Goal: Find specific page/section: Find specific page/section

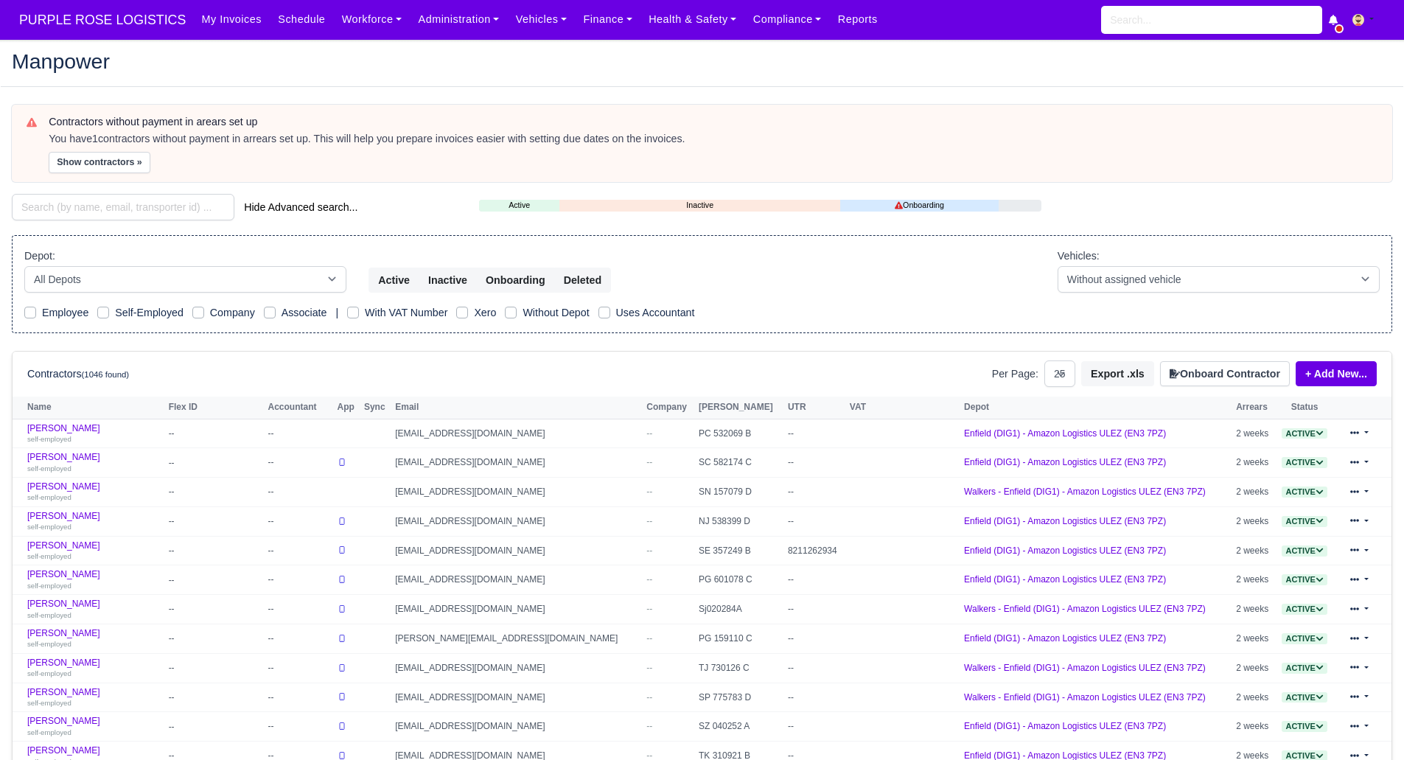
select select "25"
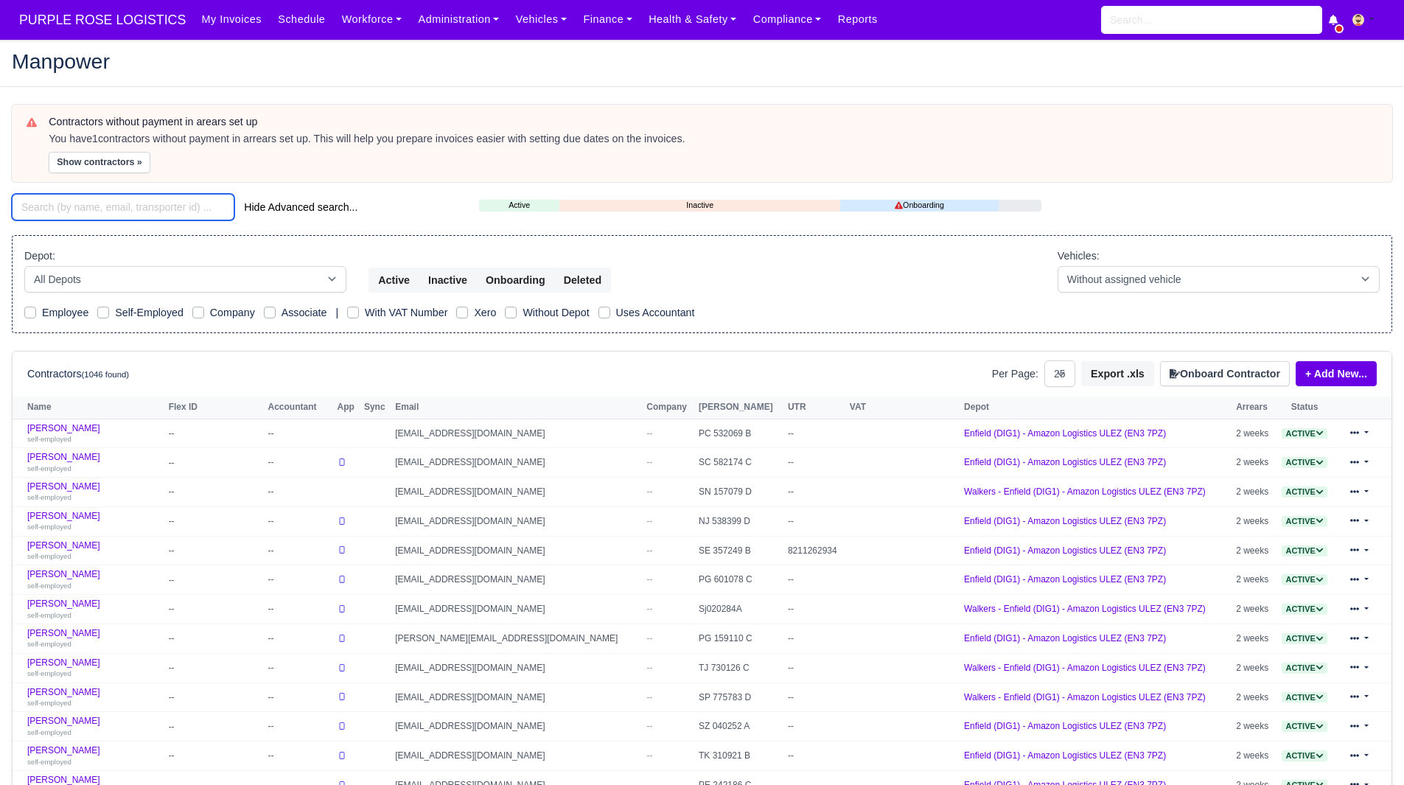
click at [103, 201] on input "search" at bounding box center [123, 207] width 223 height 27
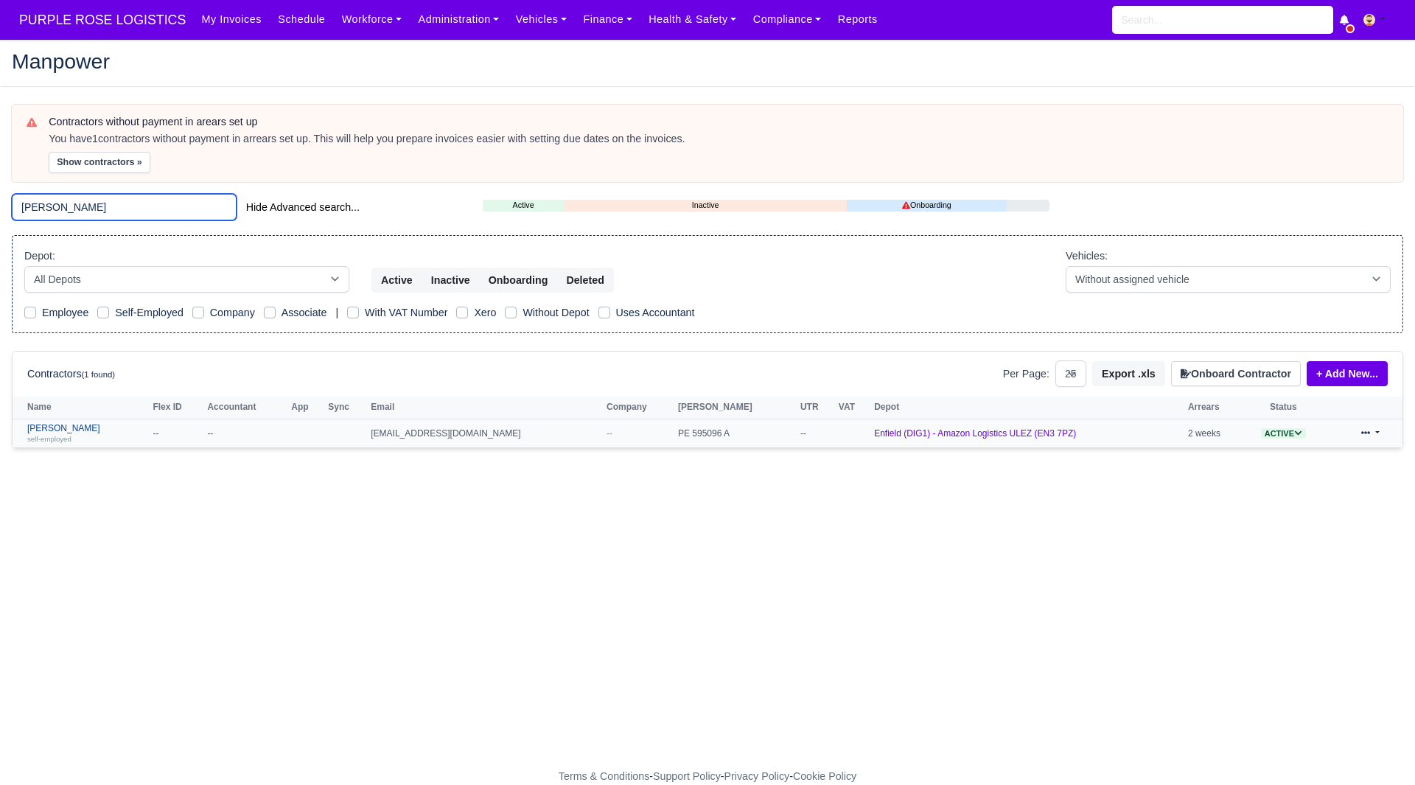
type input "[PERSON_NAME]"
click at [70, 424] on link "[PERSON_NAME] self-employed" at bounding box center [86, 433] width 118 height 21
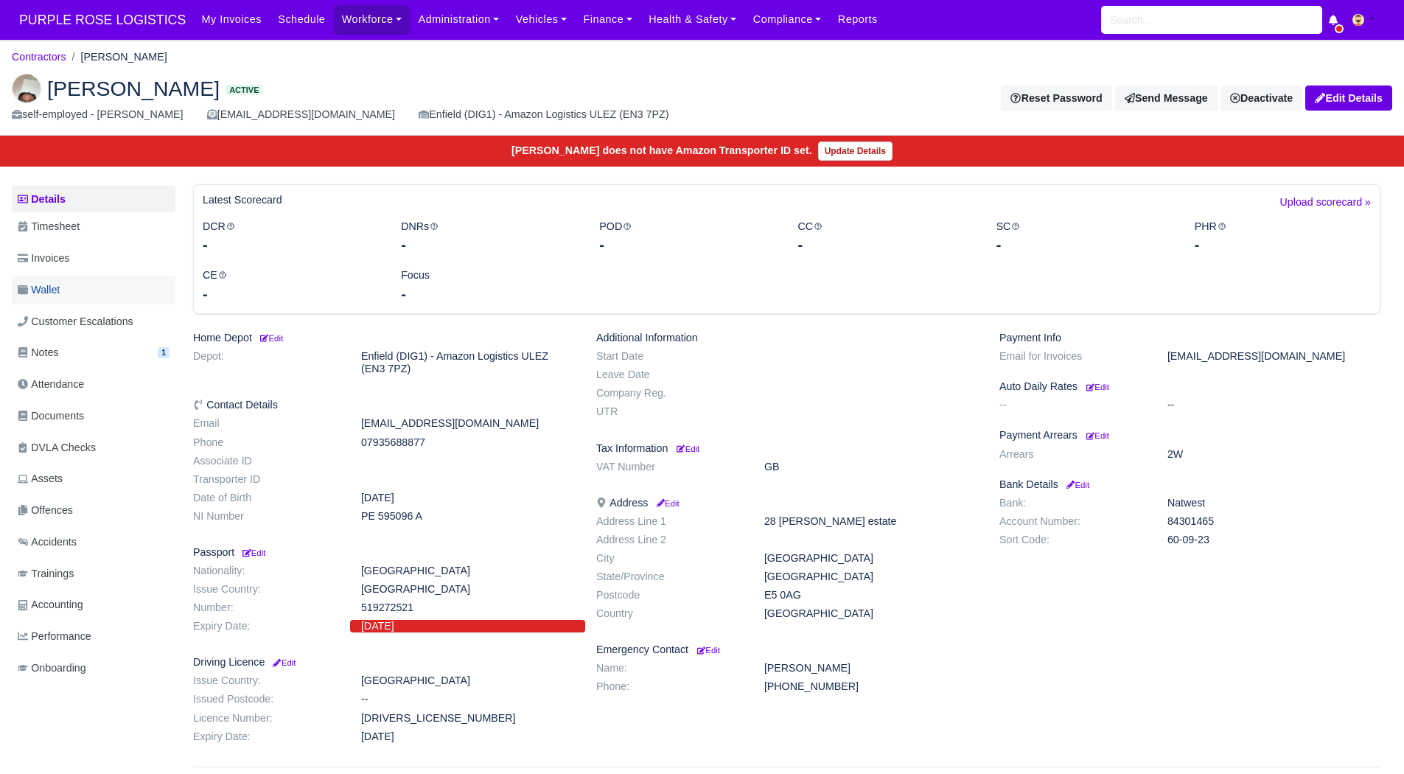
click at [94, 285] on link "Wallet" at bounding box center [94, 290] width 164 height 29
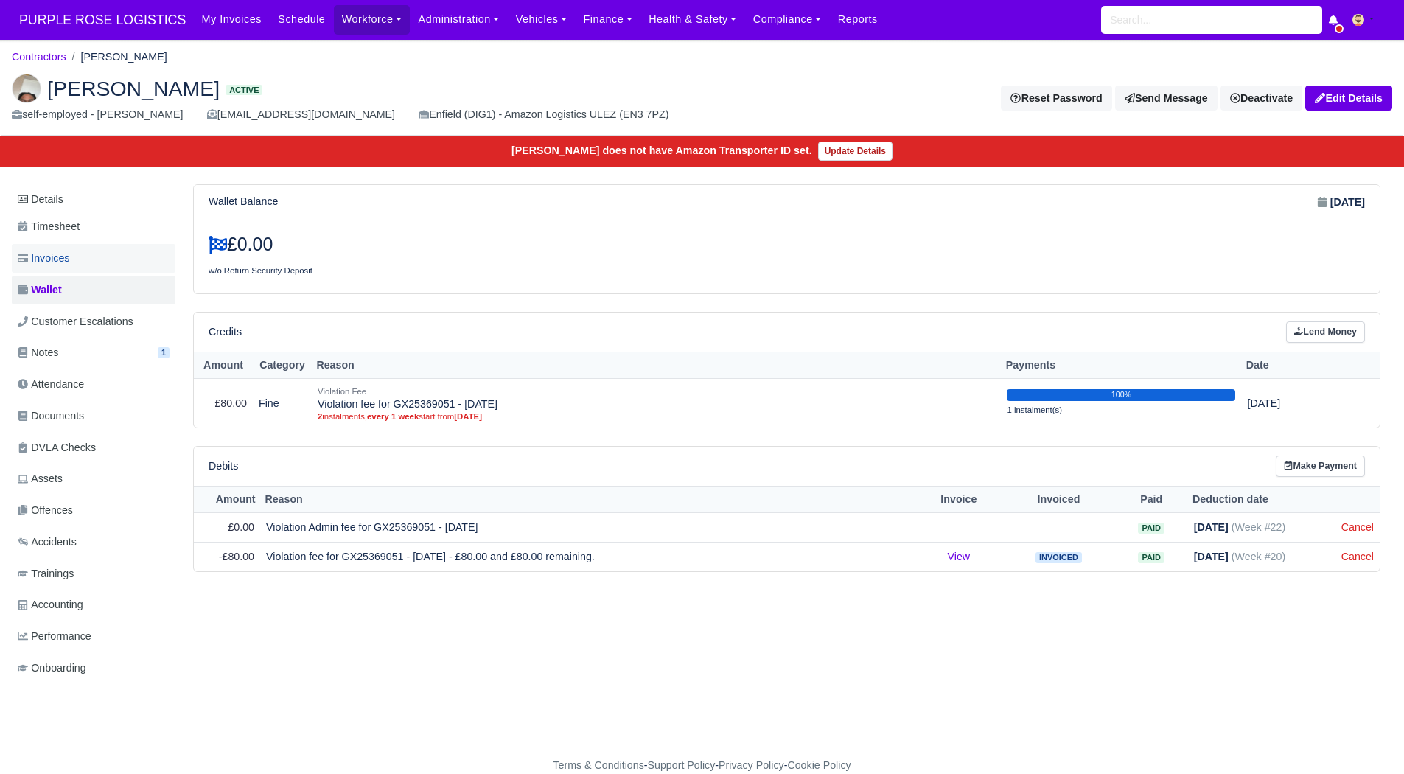
click at [97, 259] on link "Invoices" at bounding box center [94, 258] width 164 height 29
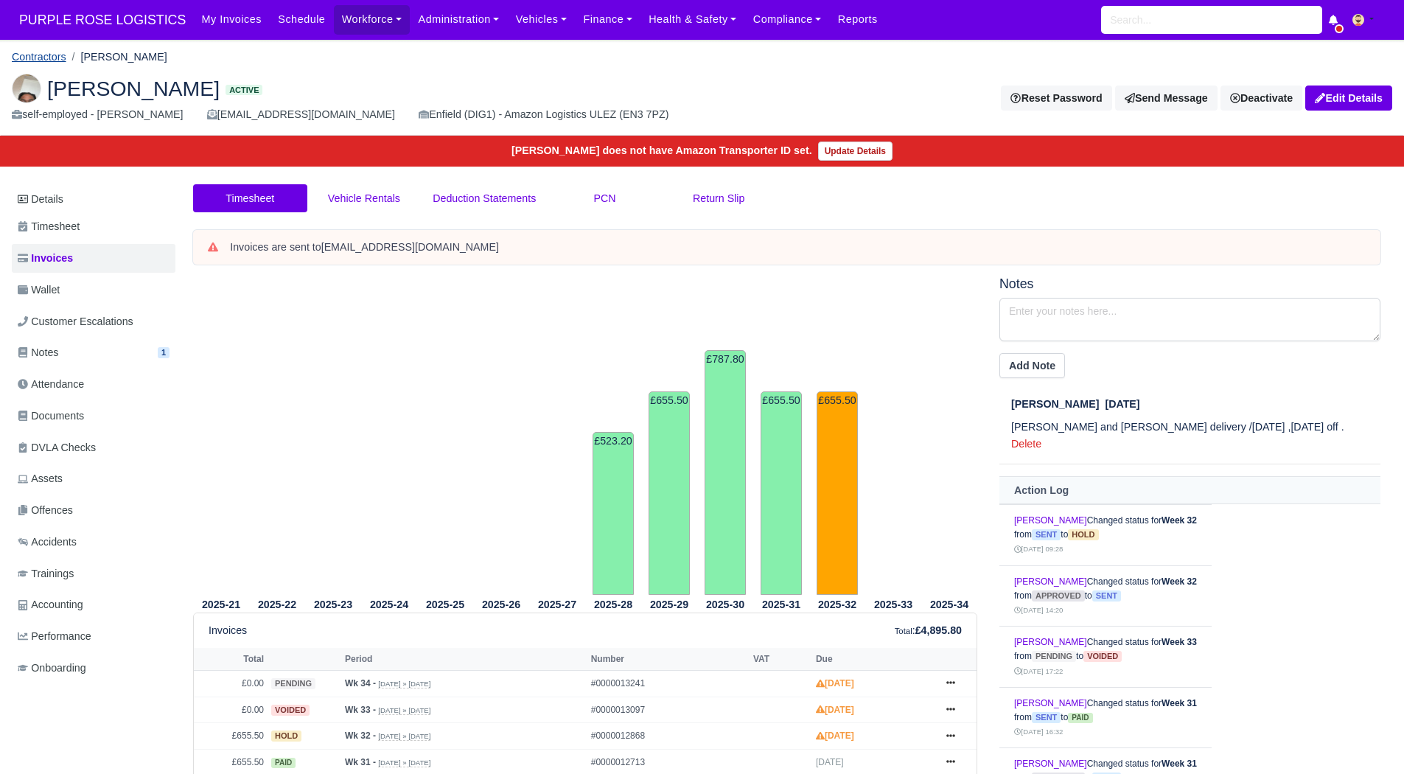
click at [55, 52] on link "Contractors" at bounding box center [39, 57] width 55 height 12
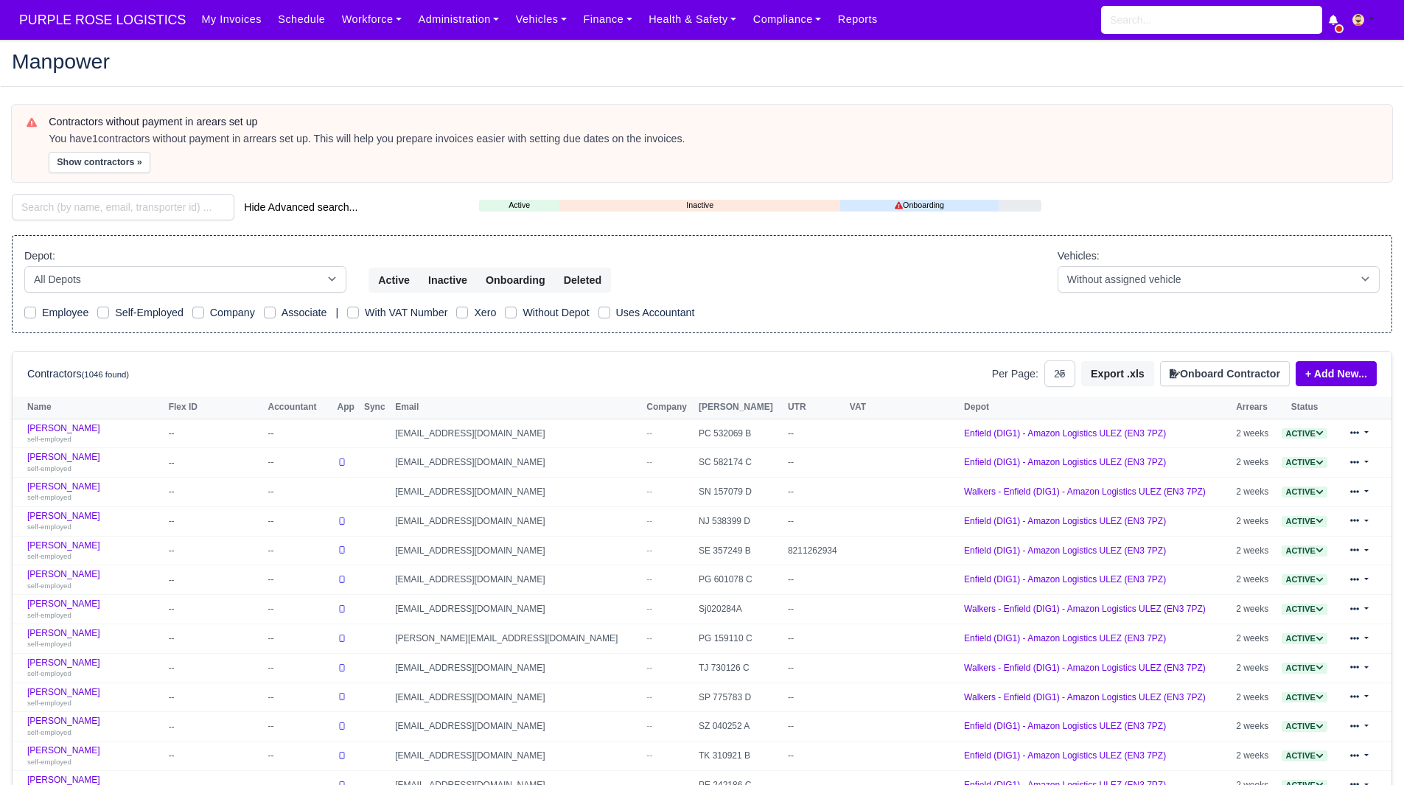
select select "25"
click at [883, 296] on div "Depot: All Depots DHP1 Enfield (DIG1) - Amazon Logistics ULEZ (EN3 7PZ) Harlow …" at bounding box center [702, 284] width 1381 height 99
click at [334, 18] on link "Workforce" at bounding box center [372, 19] width 77 height 29
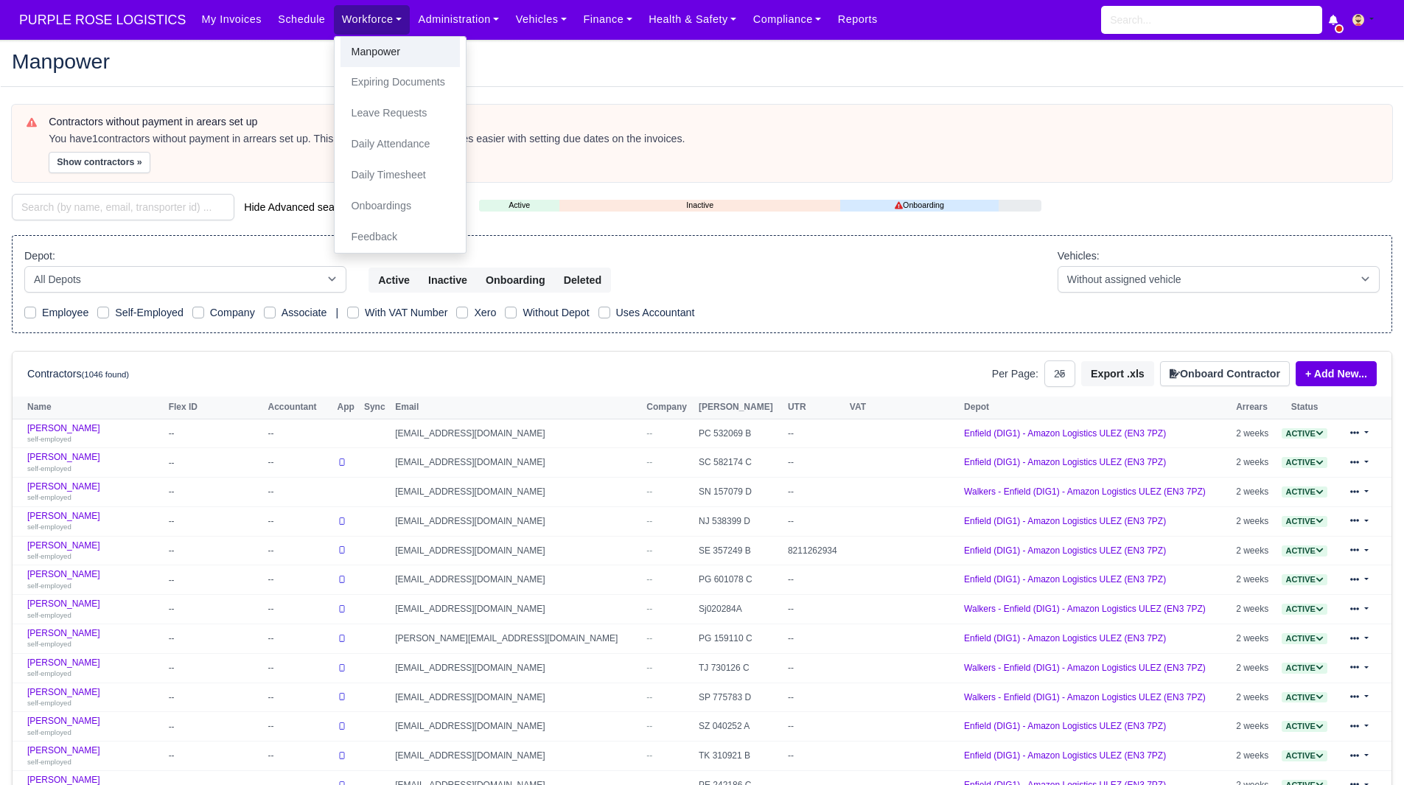
click at [346, 47] on link "Manpower" at bounding box center [400, 52] width 119 height 31
